Goal: Task Accomplishment & Management: Manage account settings

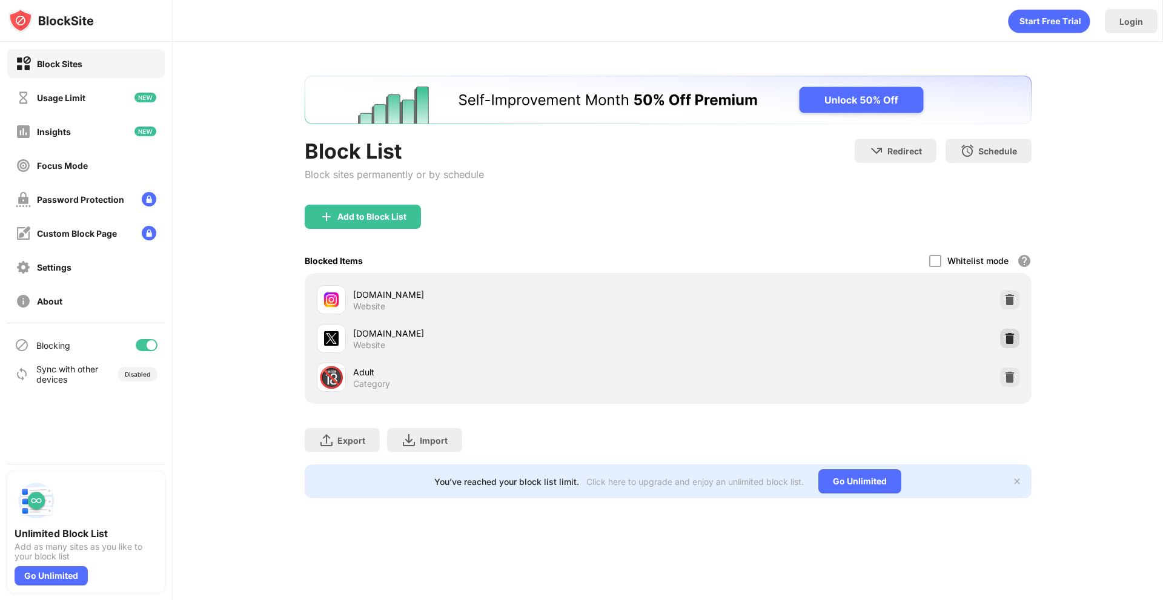
click at [1007, 330] on div at bounding box center [1009, 338] width 19 height 19
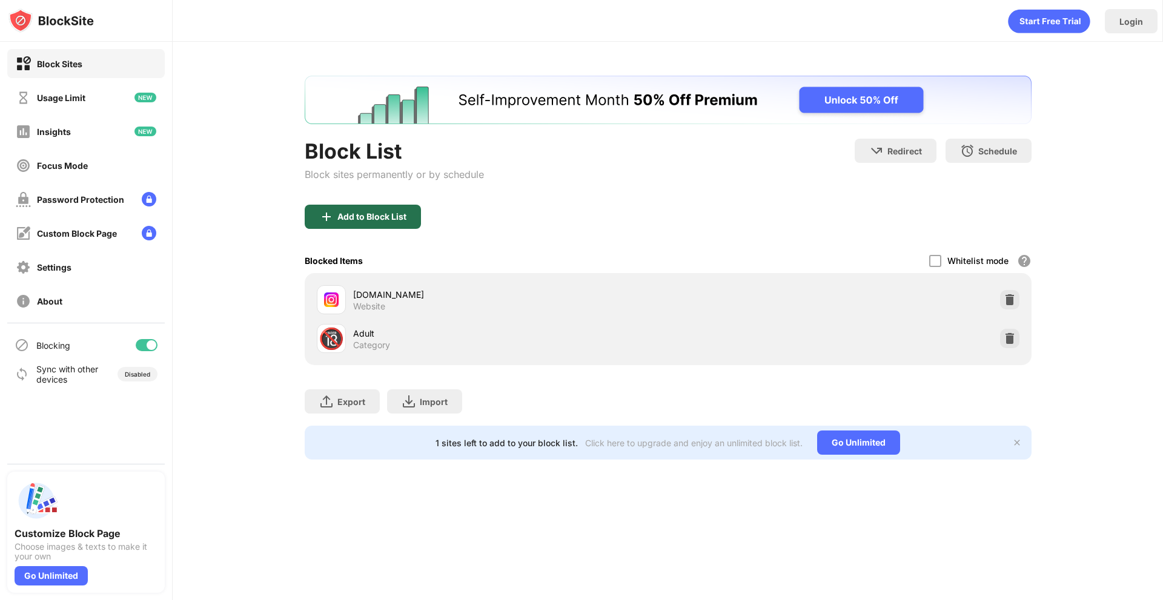
click at [382, 224] on div "Add to Block List" at bounding box center [363, 217] width 116 height 24
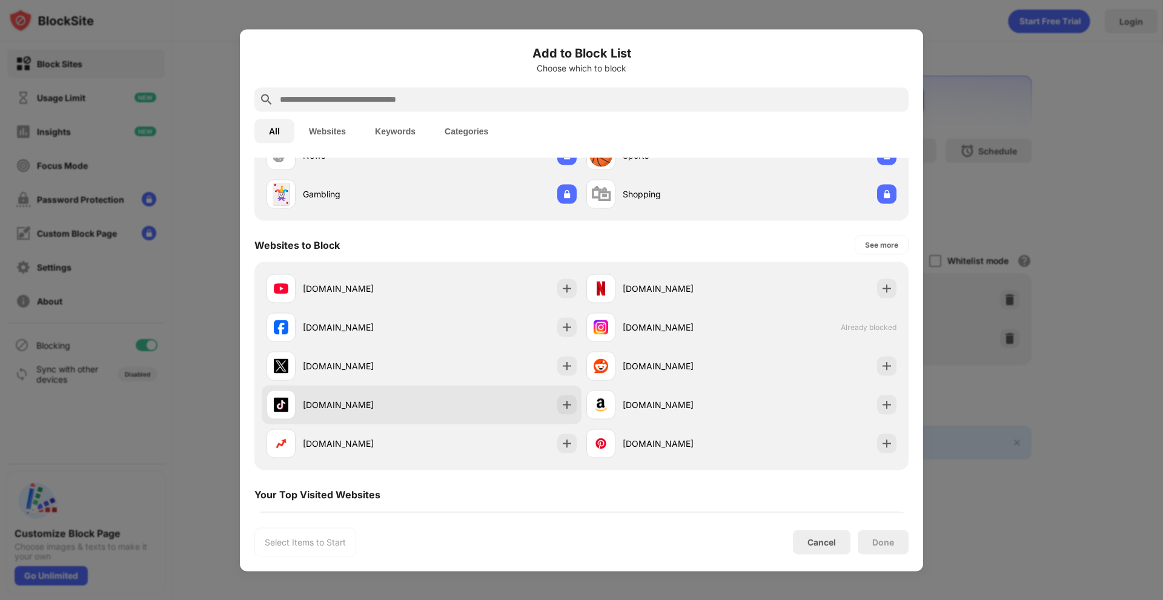
scroll to position [121, 0]
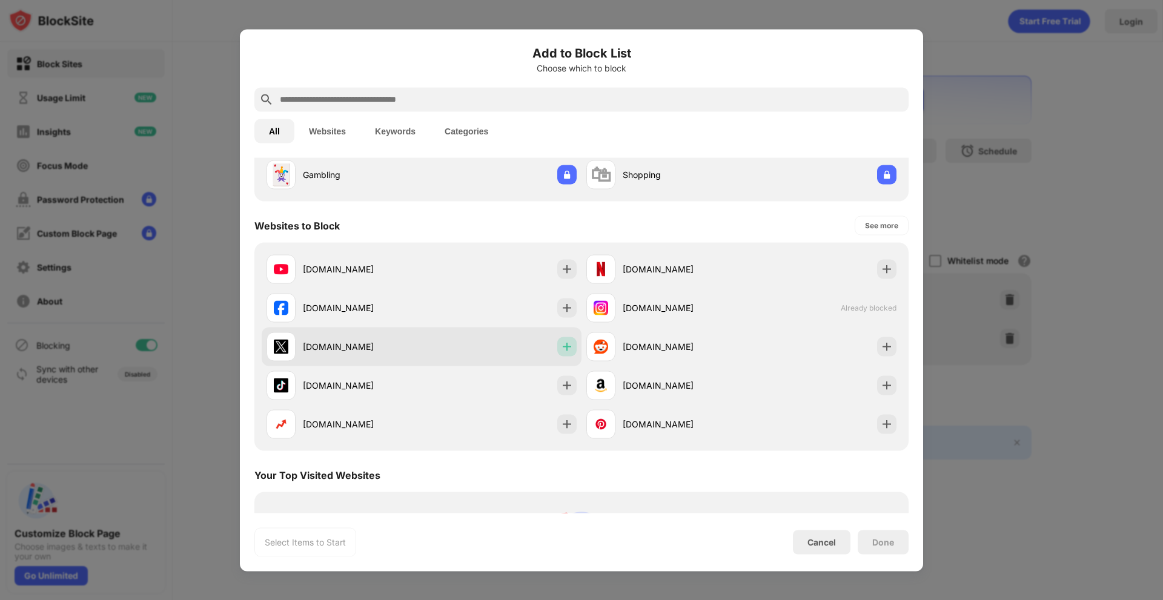
click at [566, 352] on div at bounding box center [566, 346] width 19 height 19
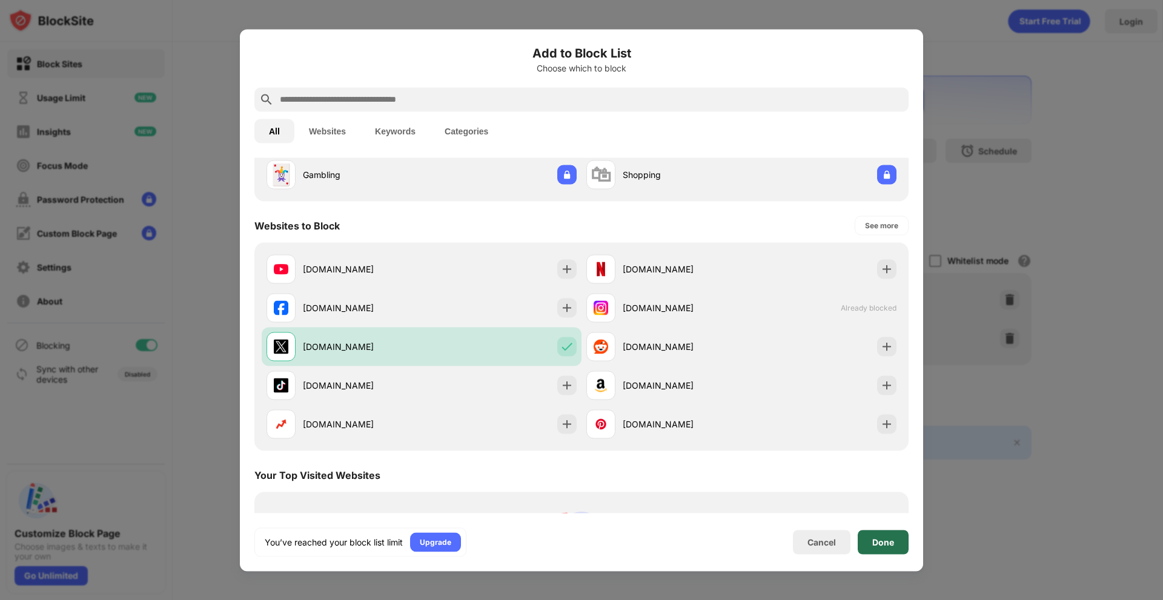
click at [874, 543] on div "Done" at bounding box center [883, 542] width 22 height 10
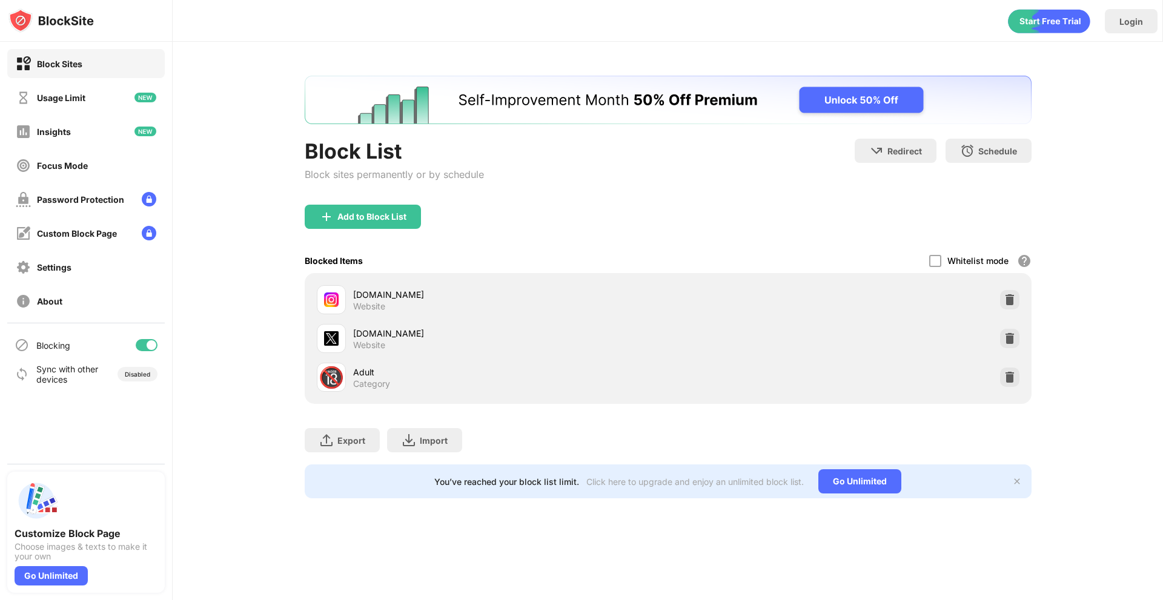
scroll to position [0, 0]
